Goal: Navigation & Orientation: Find specific page/section

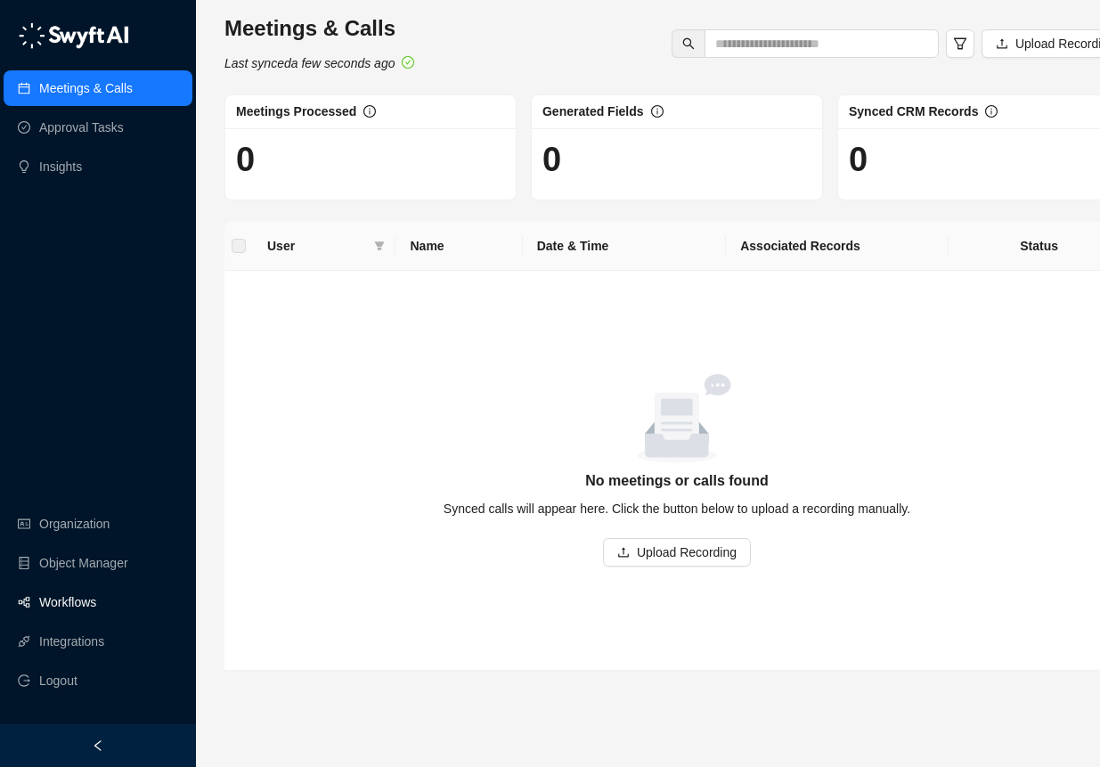
click at [93, 620] on link "Workflows" at bounding box center [67, 602] width 57 height 36
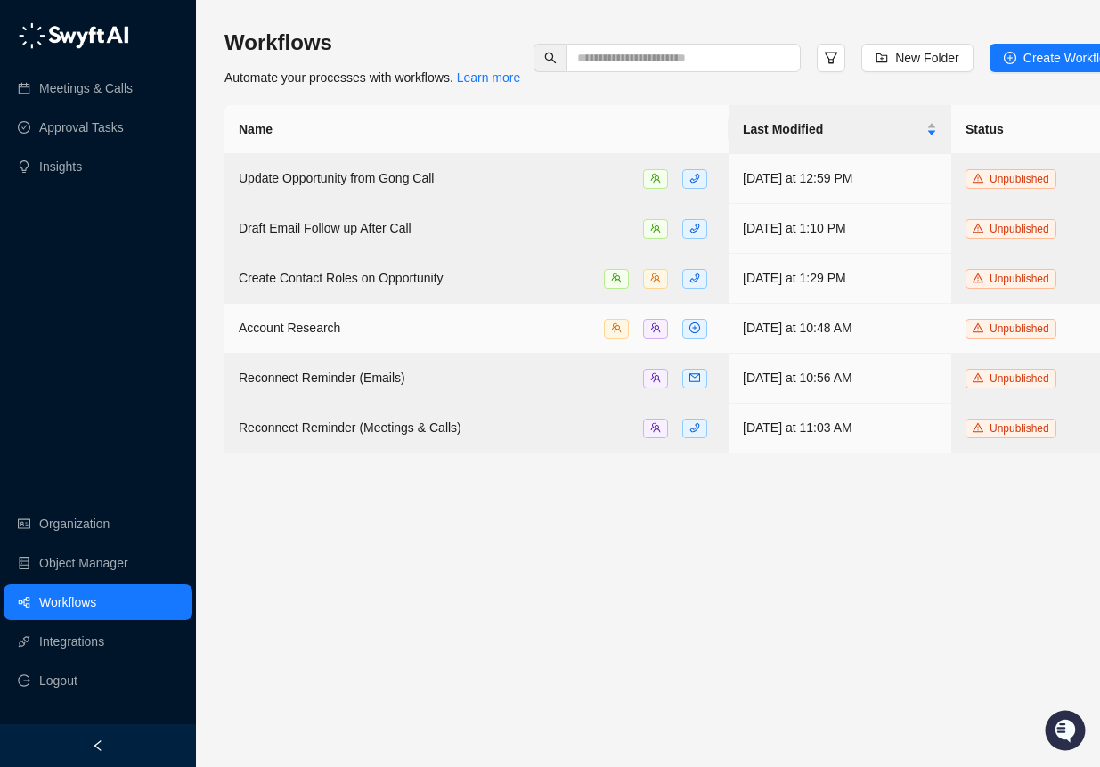
click at [533, 338] on div "Account Research" at bounding box center [477, 328] width 476 height 20
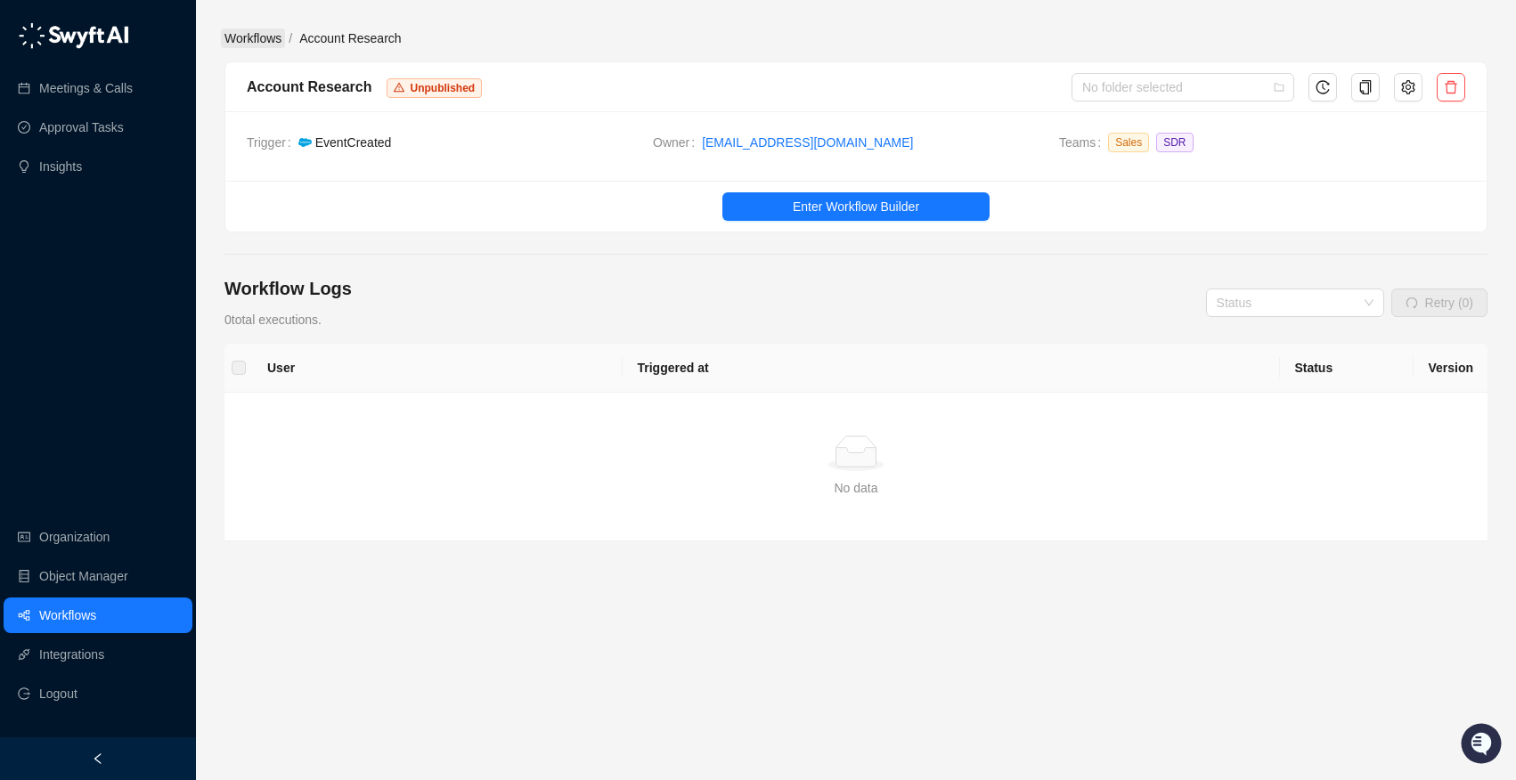
click at [236, 37] on link "Workflows" at bounding box center [253, 38] width 64 height 20
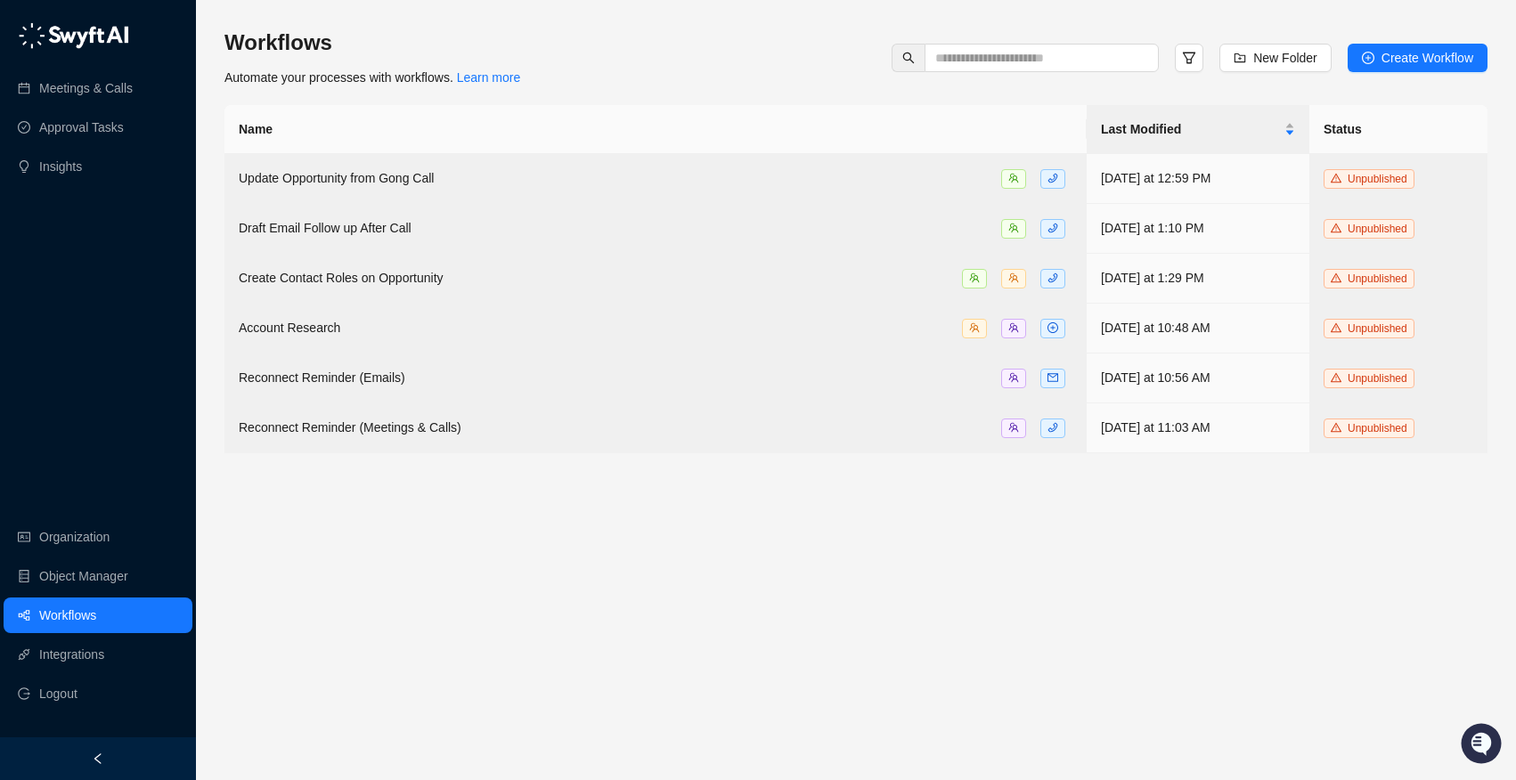
click at [1099, 21] on div "Workflows Automate your processes with workflows. Learn more New Folder Create …" at bounding box center [855, 390] width 1263 height 752
click at [108, 583] on link "Object Manager" at bounding box center [83, 576] width 89 height 36
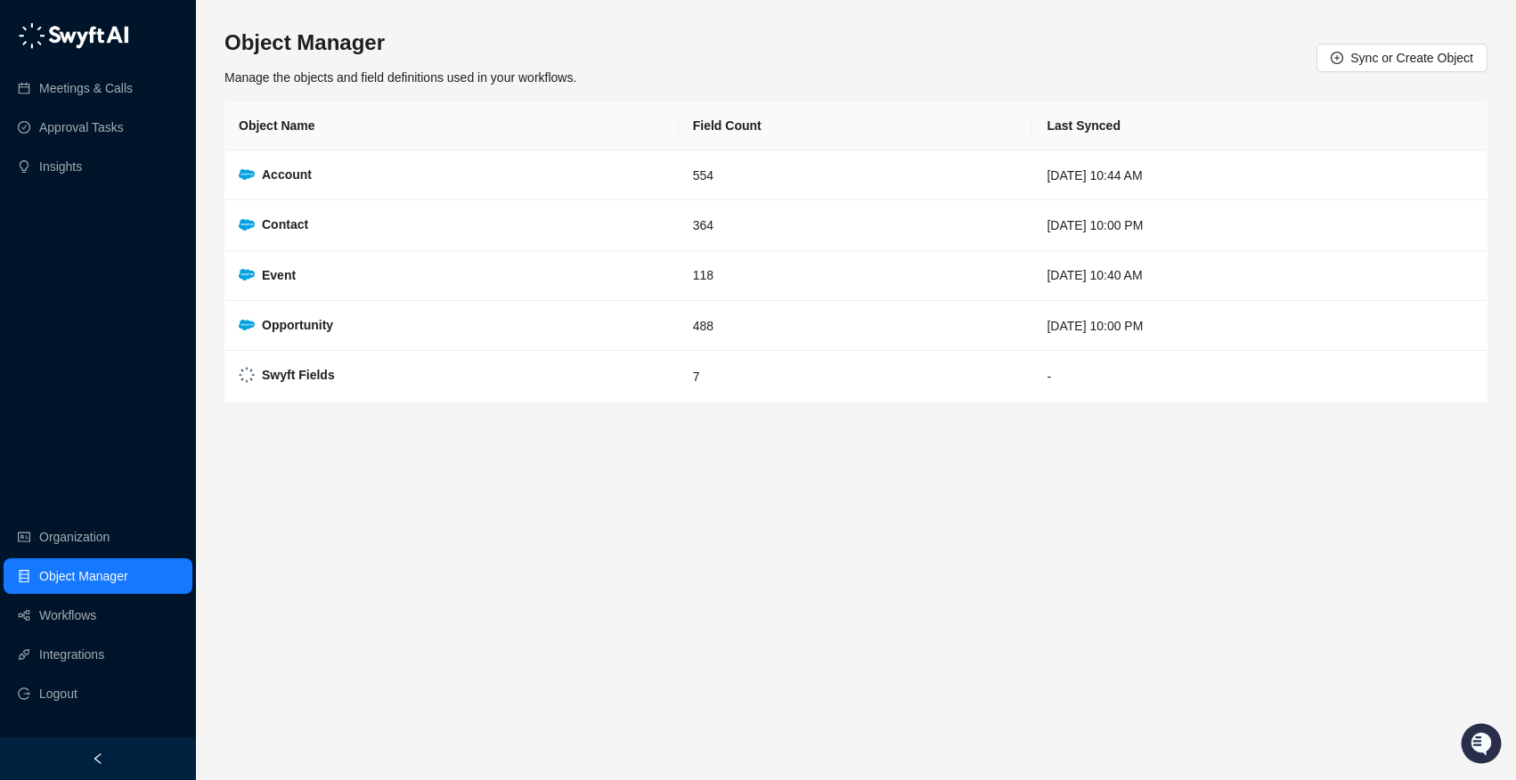
drag, startPoint x: 96, startPoint y: 476, endPoint x: 93, endPoint y: 508, distance: 32.3
click at [95, 477] on div "Meetings & Calls Approval Tasks Insights Organization Object Manager Workflows …" at bounding box center [98, 368] width 196 height 737
click at [92, 517] on ul "Organization Object Manager Workflows Integrations Logout" at bounding box center [98, 615] width 196 height 199
click at [94, 523] on link "Organization" at bounding box center [74, 537] width 70 height 36
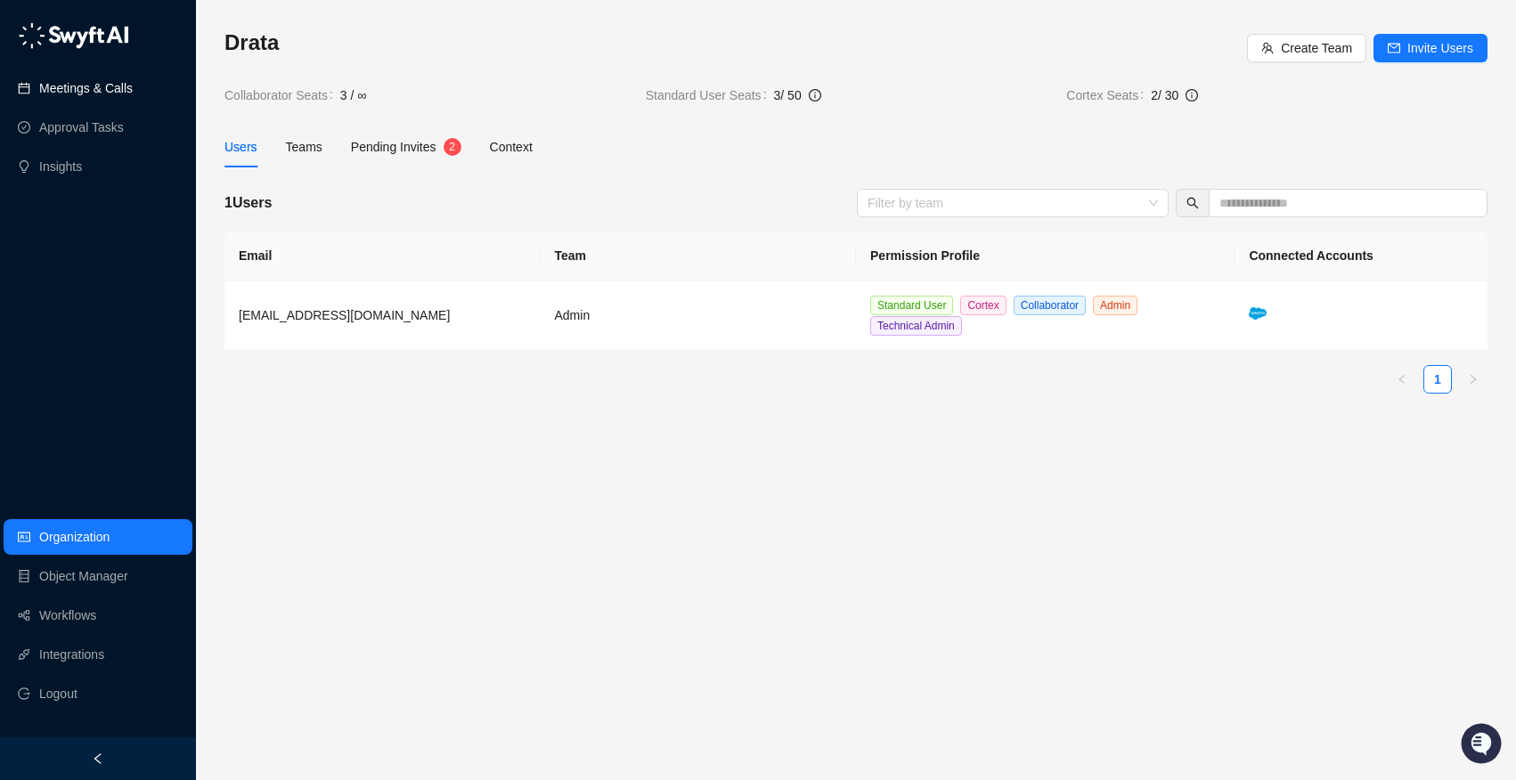
click at [111, 89] on link "Meetings & Calls" at bounding box center [86, 88] width 94 height 36
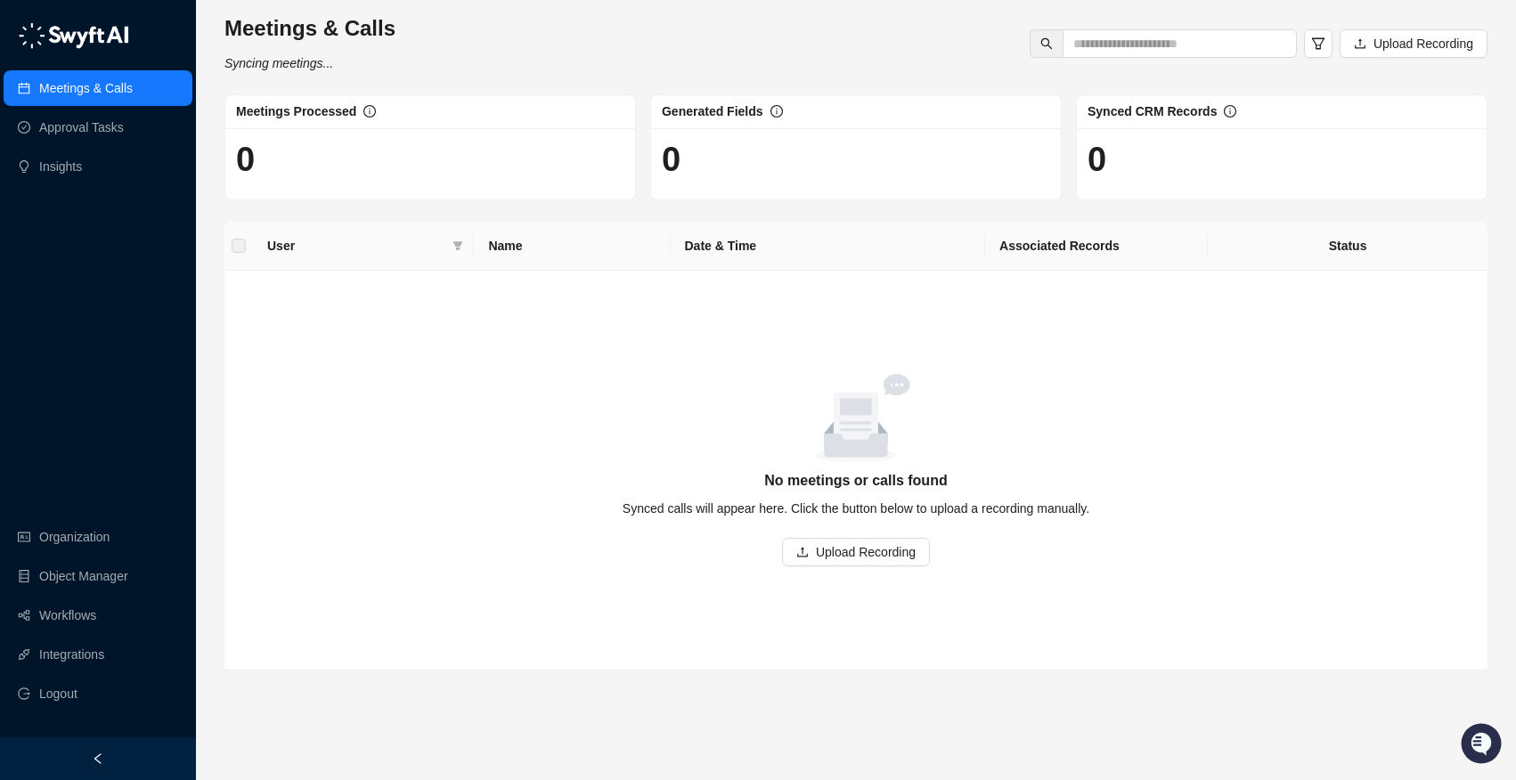
click at [297, 74] on div "Meetings & Calls Syncing meetings... Upload Recording Meetings Processed 0 Gene…" at bounding box center [855, 342] width 1263 height 656
click at [83, 619] on link "Workflows" at bounding box center [67, 616] width 57 height 36
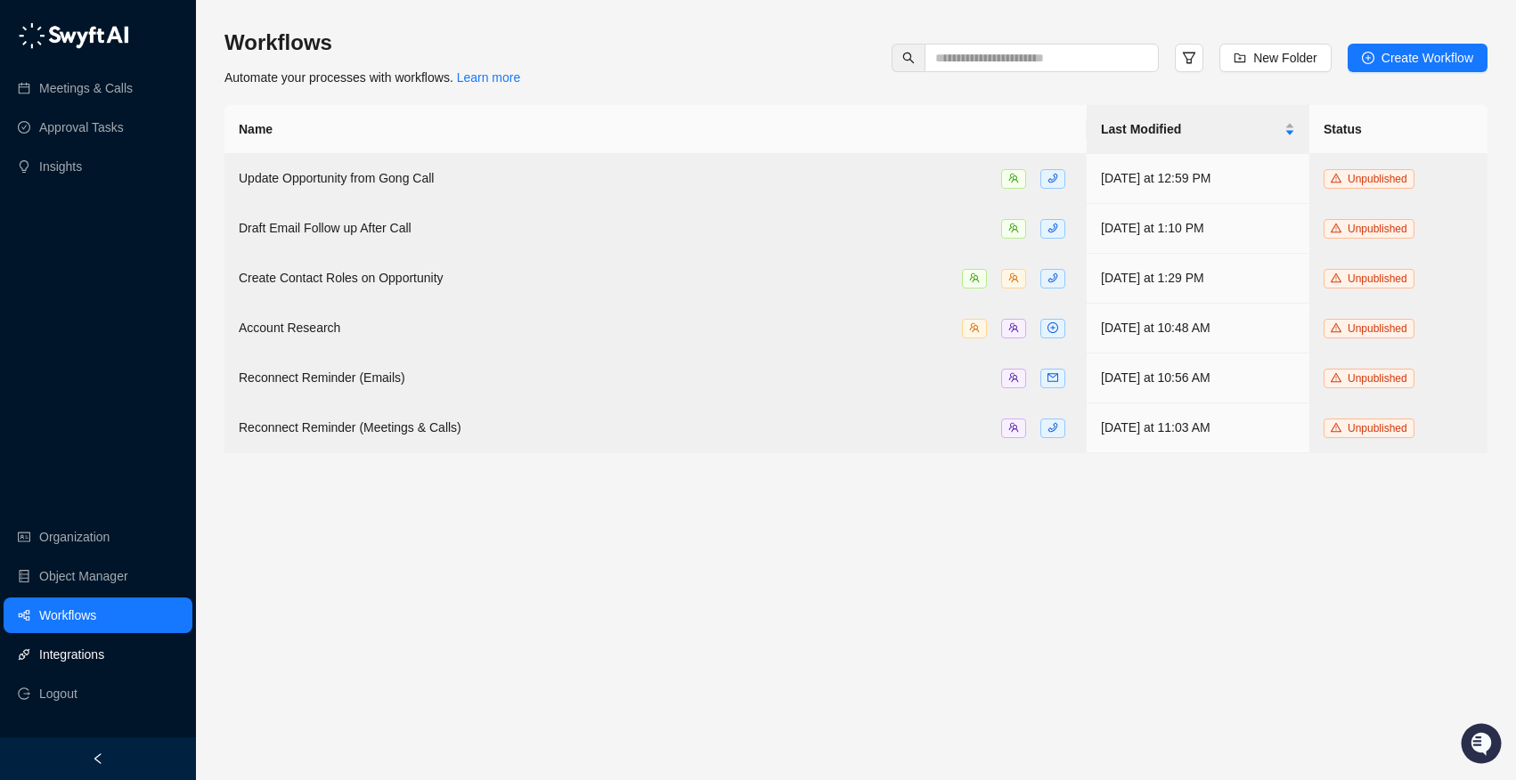
click at [76, 652] on link "Integrations" at bounding box center [71, 655] width 65 height 36
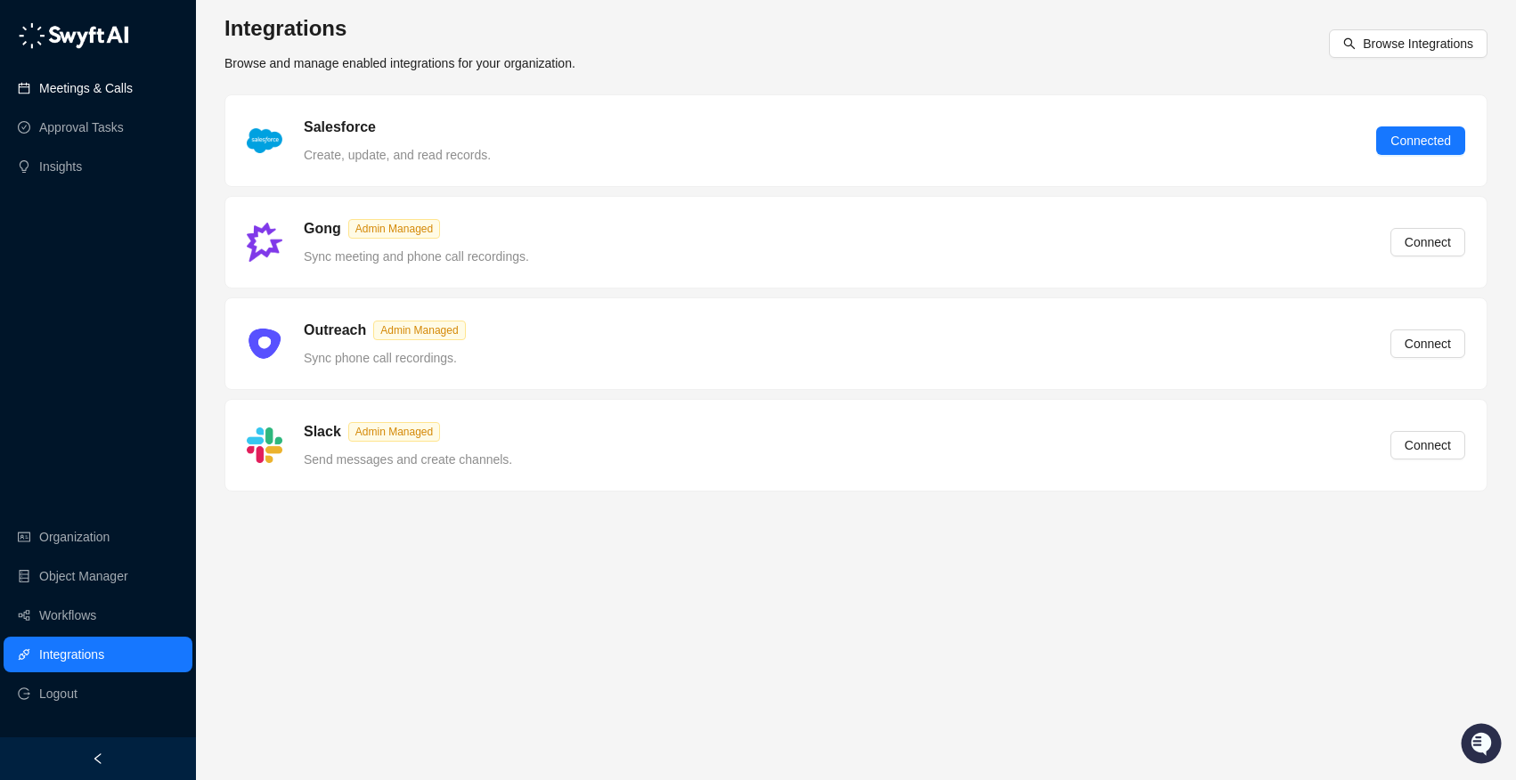
click at [114, 83] on link "Meetings & Calls" at bounding box center [86, 88] width 94 height 36
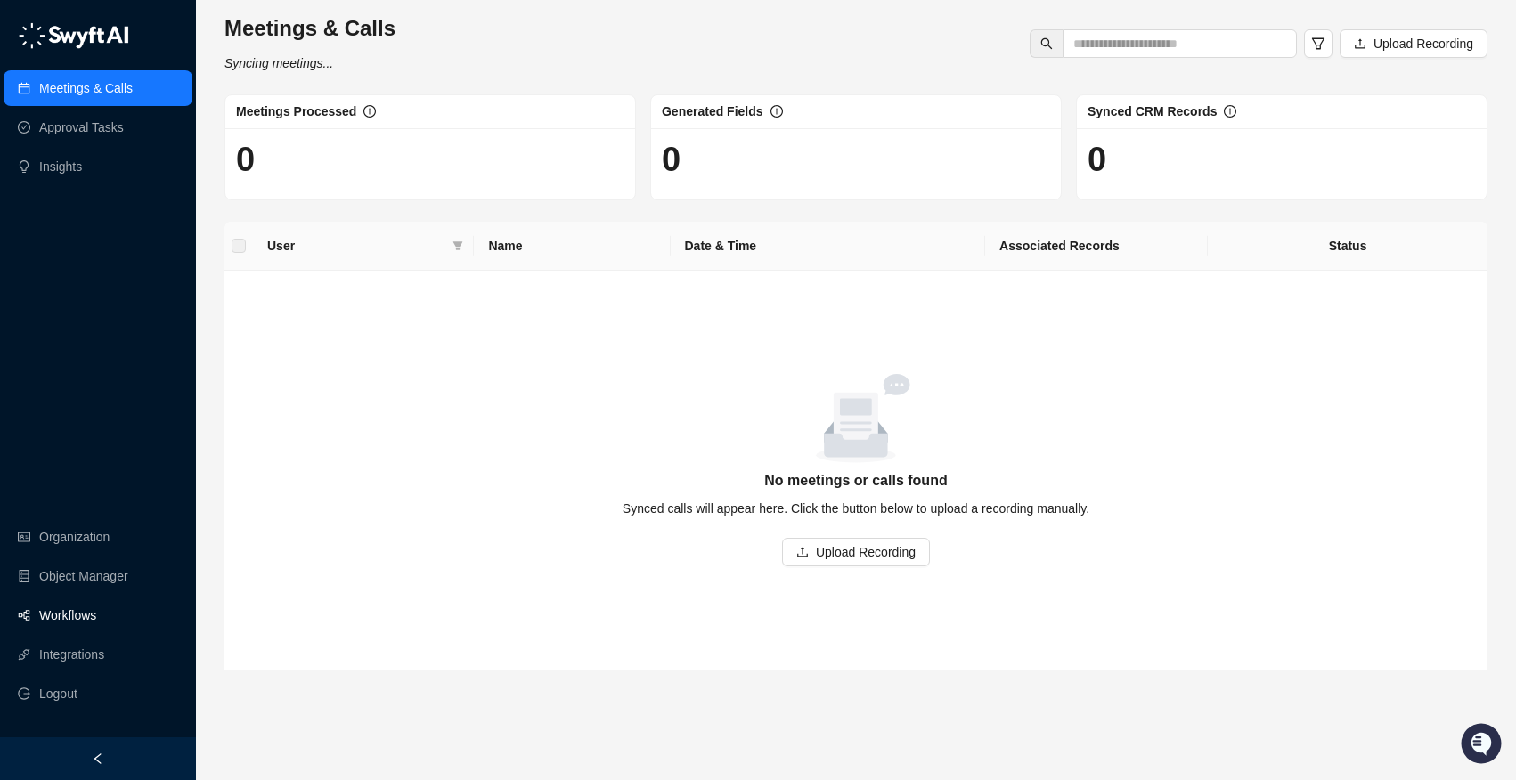
click at [89, 611] on link "Workflows" at bounding box center [67, 616] width 57 height 36
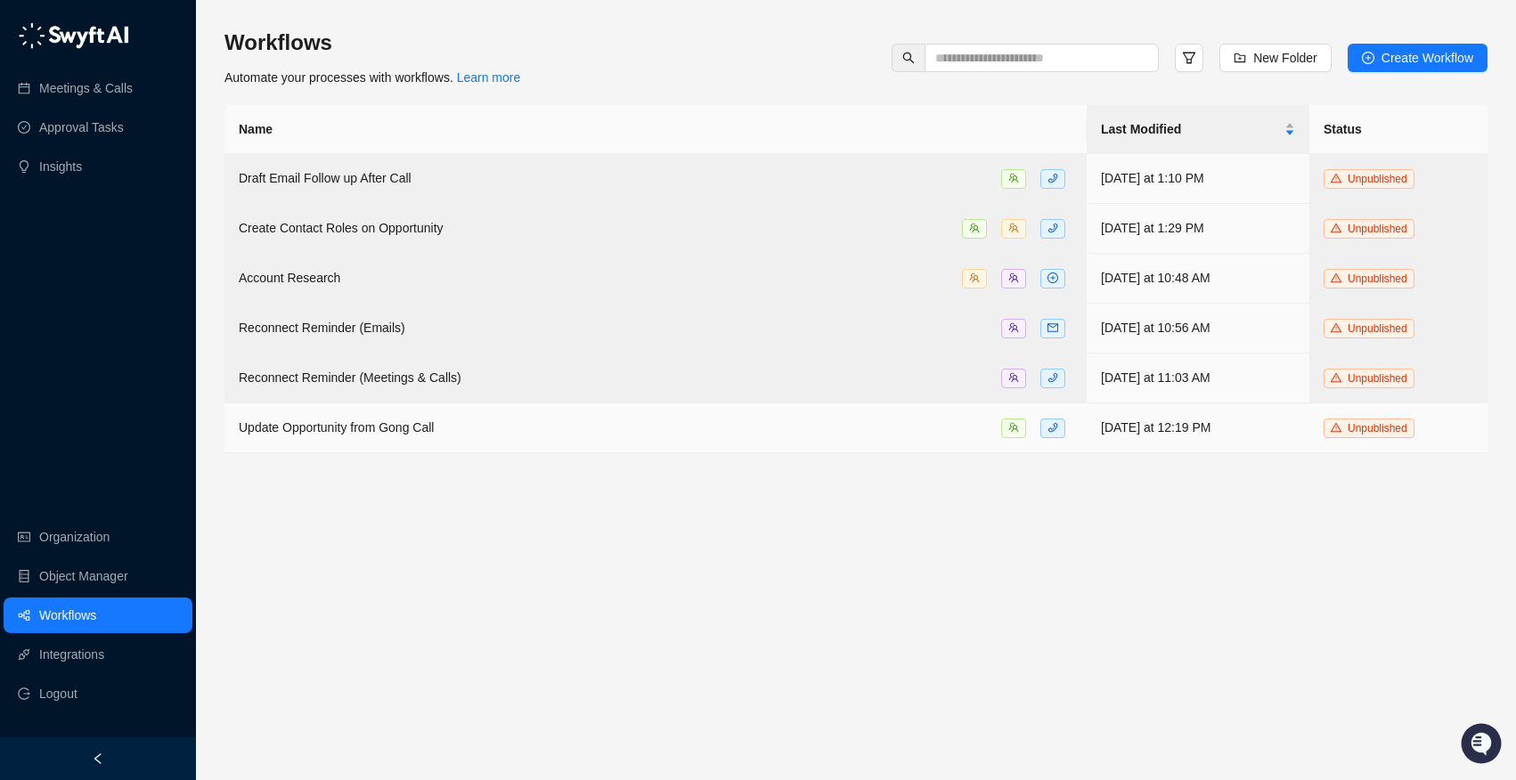
click at [733, 449] on td "Update Opportunity from Gong Call" at bounding box center [655, 428] width 862 height 50
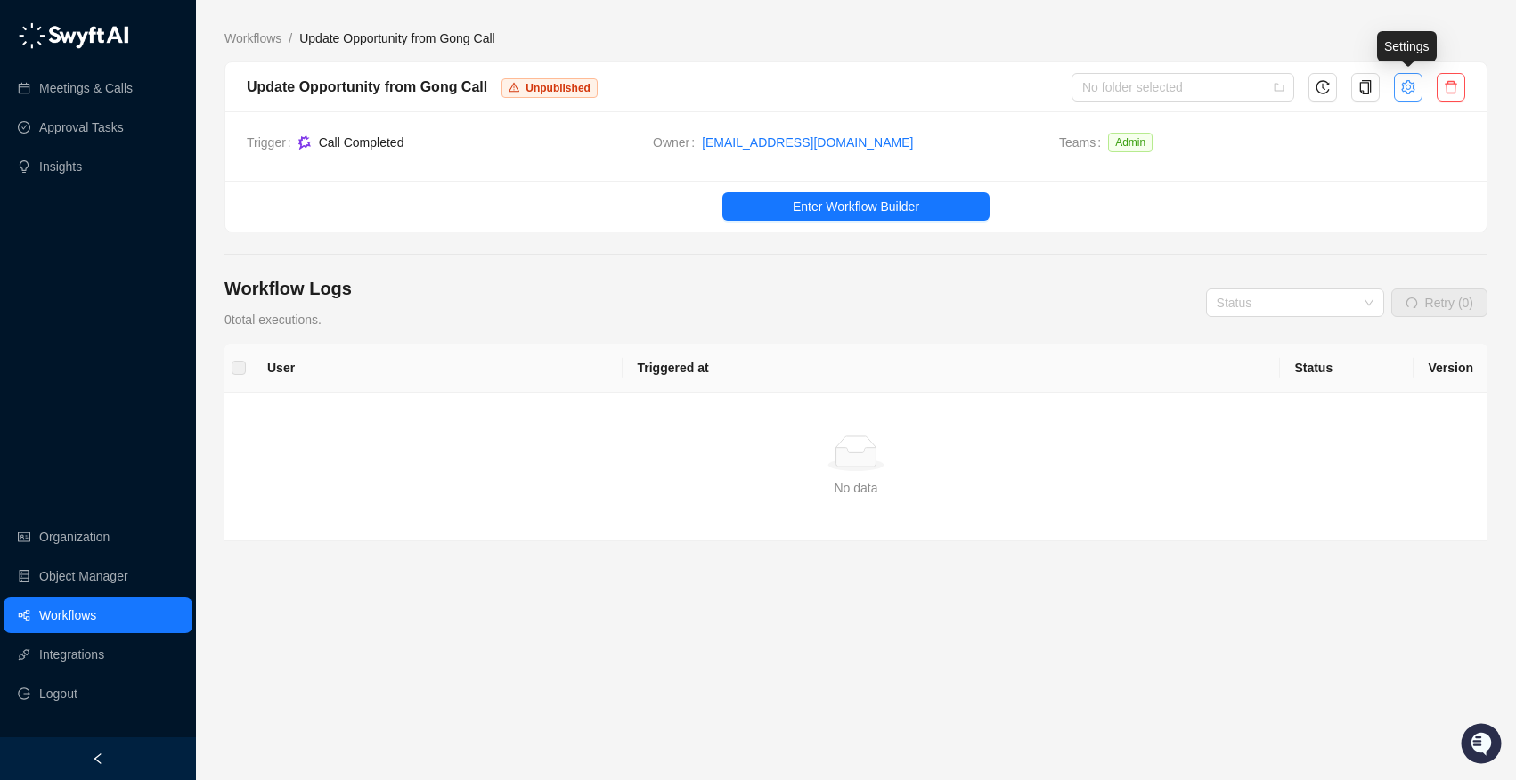
click at [1099, 92] on button "button" at bounding box center [1408, 87] width 28 height 28
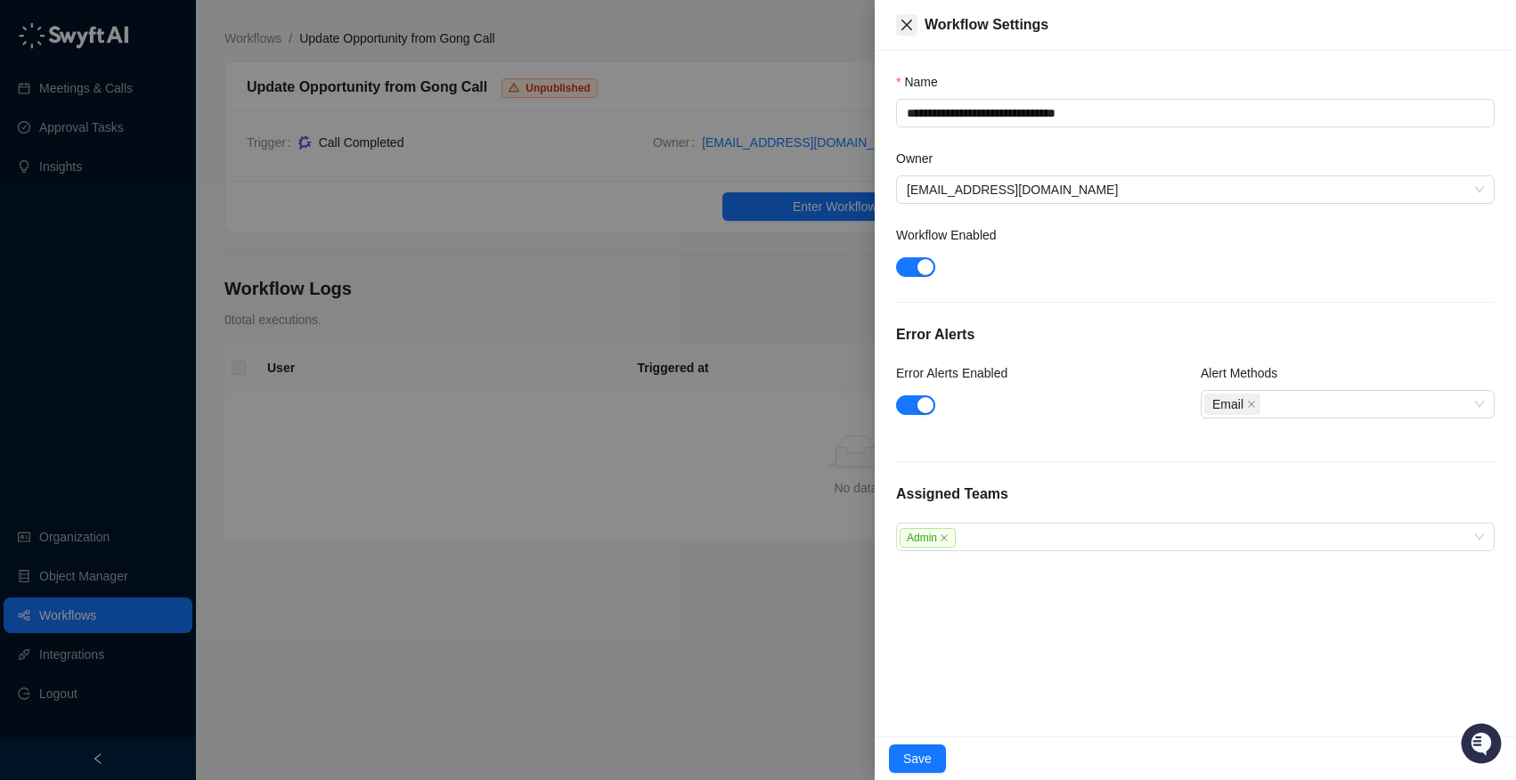
click at [910, 23] on icon "close" at bounding box center [906, 25] width 14 height 14
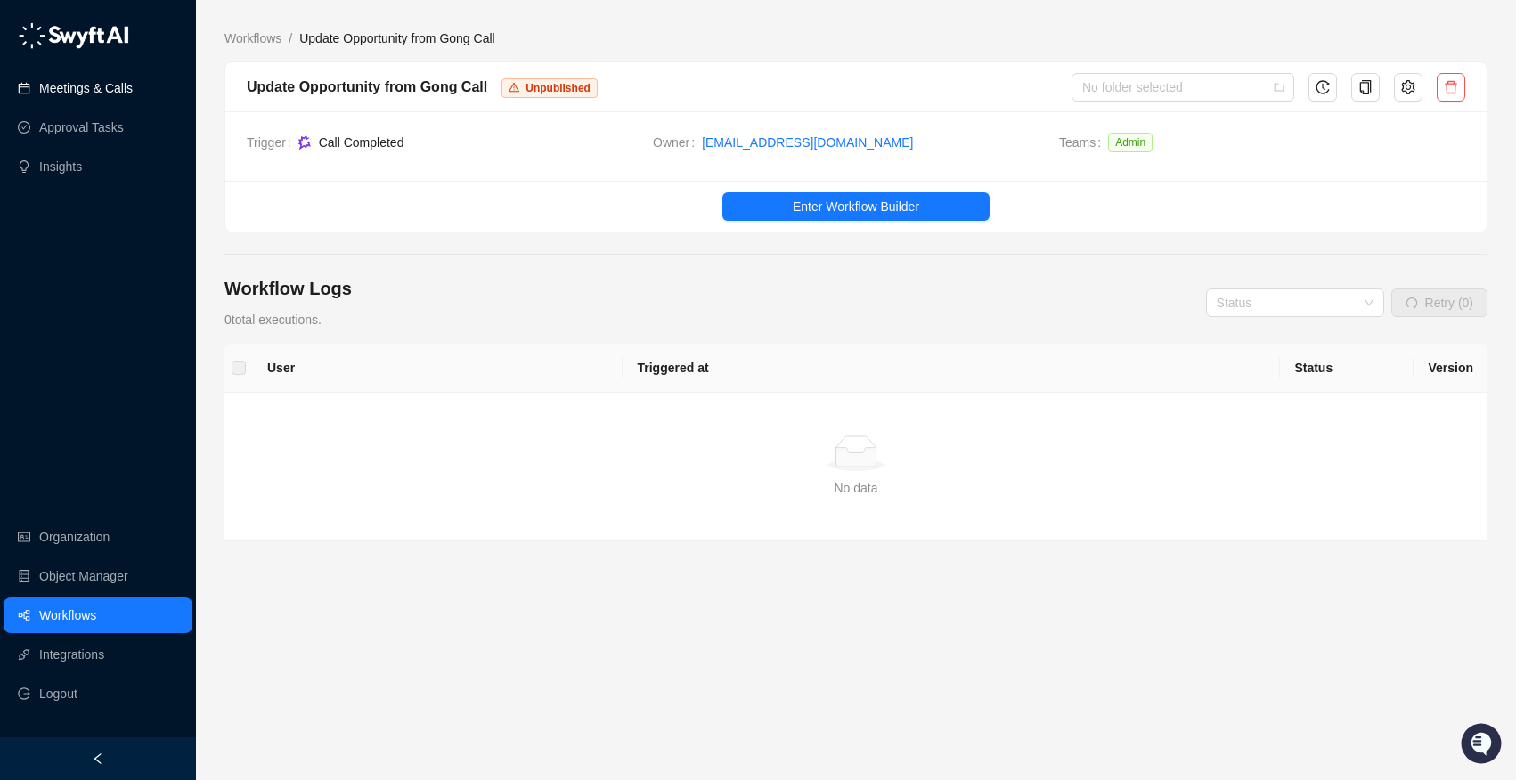
click at [95, 90] on link "Meetings & Calls" at bounding box center [86, 88] width 94 height 36
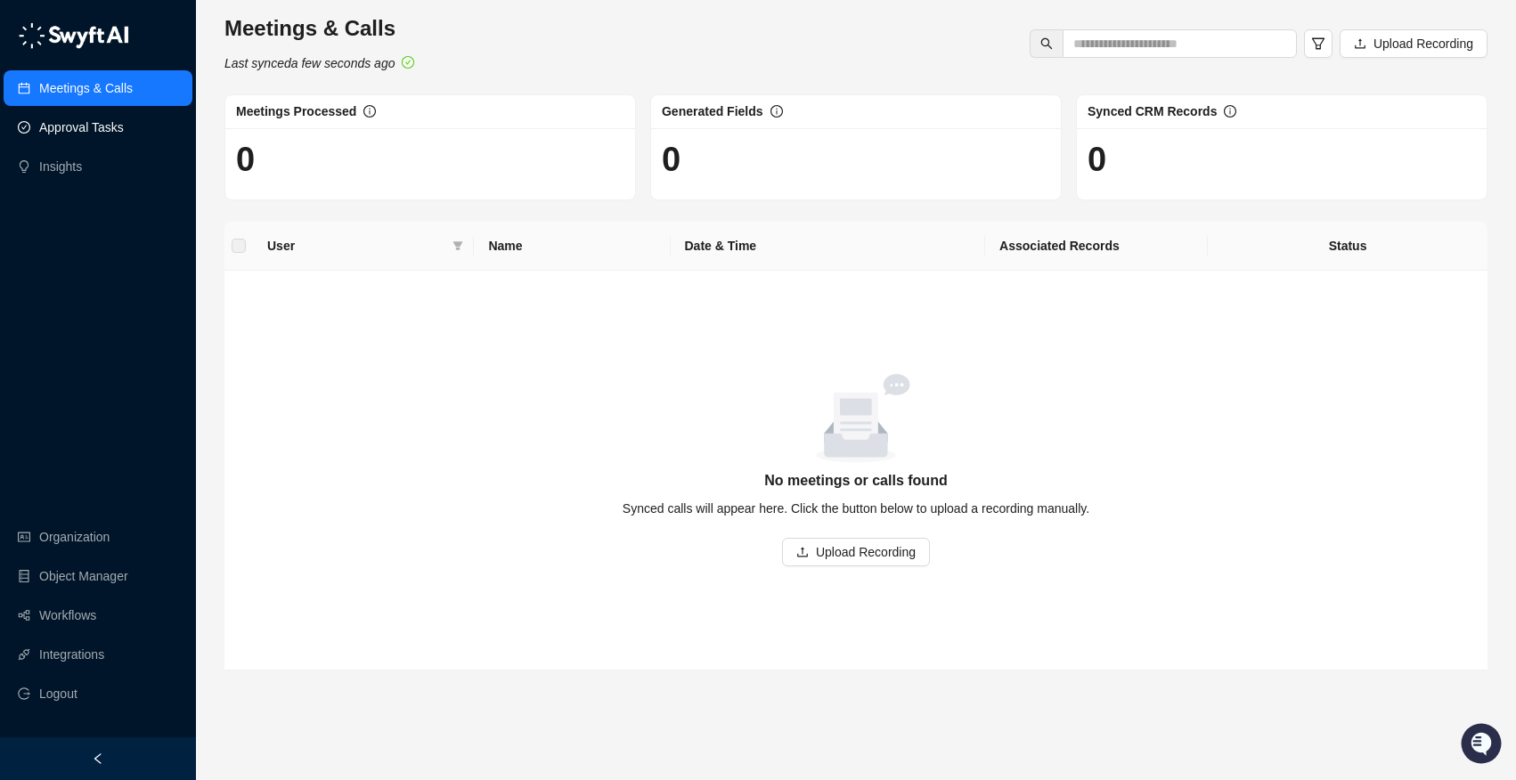
click at [110, 115] on link "Approval Tasks" at bounding box center [81, 128] width 85 height 36
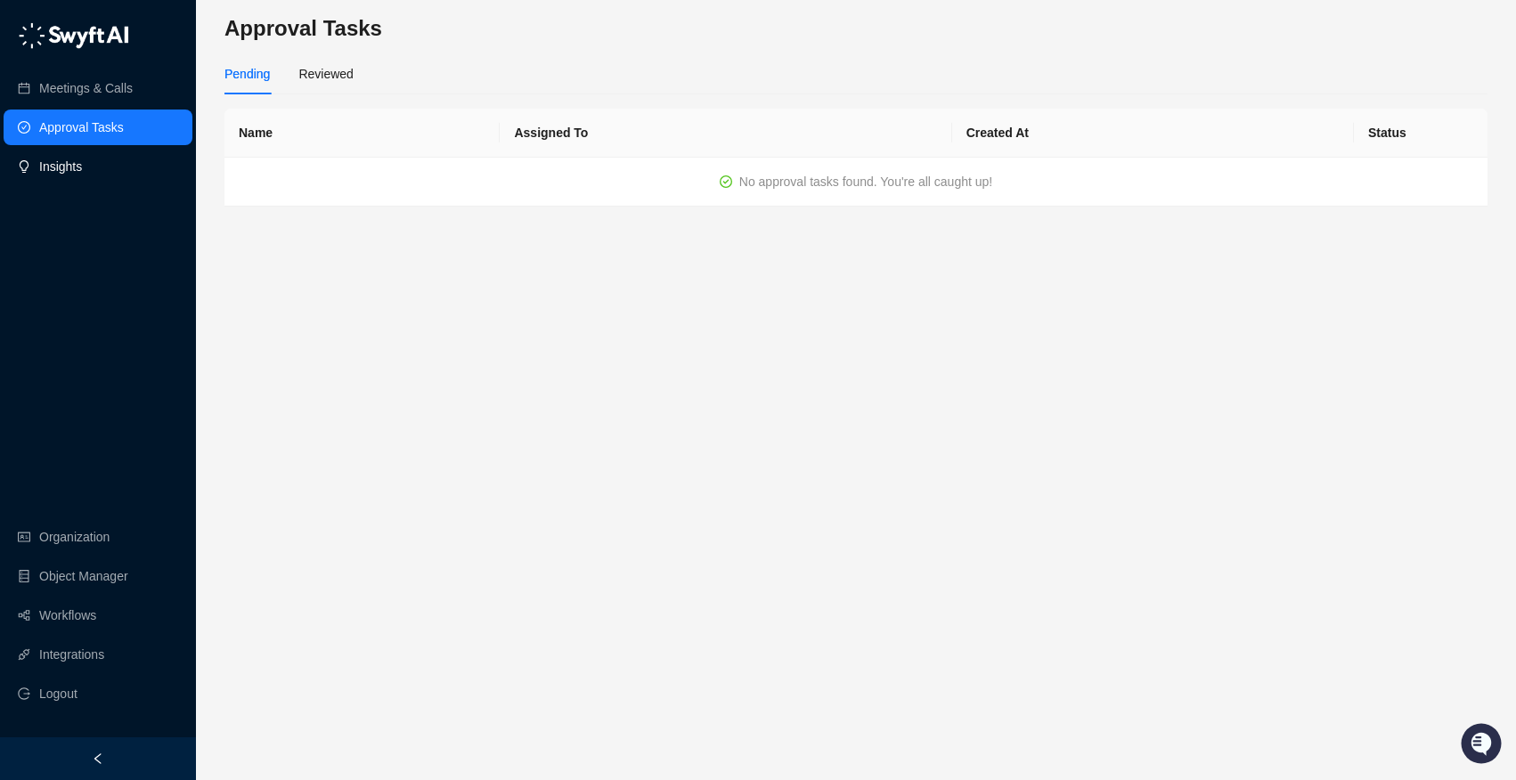
click at [82, 155] on link "Insights" at bounding box center [60, 167] width 43 height 36
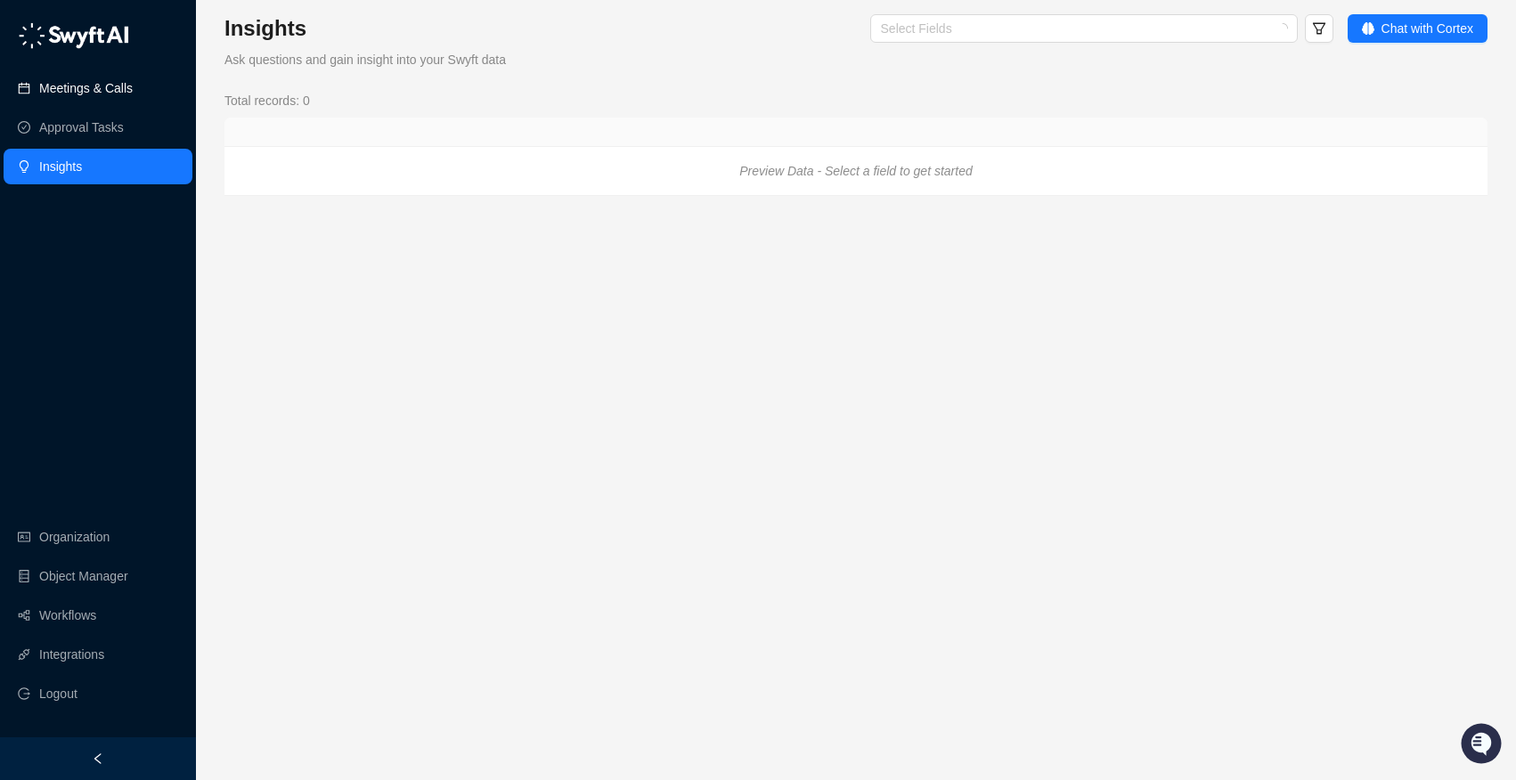
click at [110, 81] on link "Meetings & Calls" at bounding box center [86, 88] width 94 height 36
